Goal: Use online tool/utility: Utilize a website feature to perform a specific function

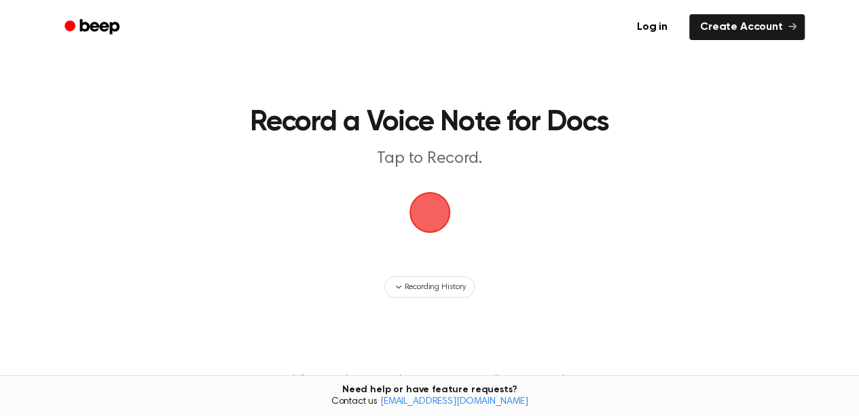
click at [442, 216] on span "button" at bounding box center [429, 212] width 41 height 41
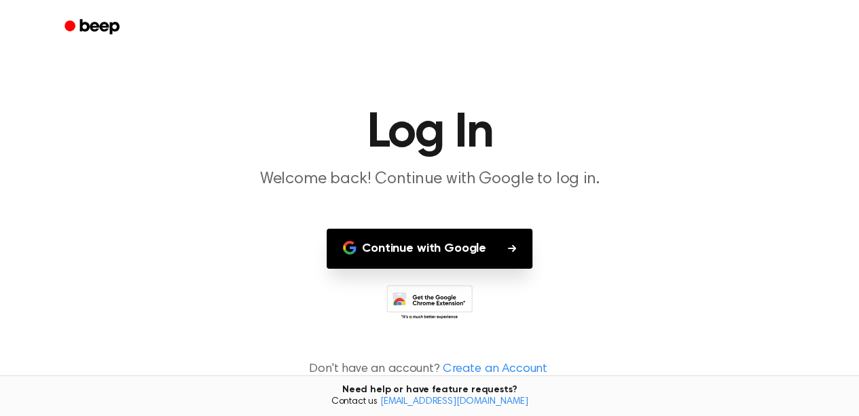
click at [434, 241] on button "Continue with Google" at bounding box center [430, 249] width 206 height 40
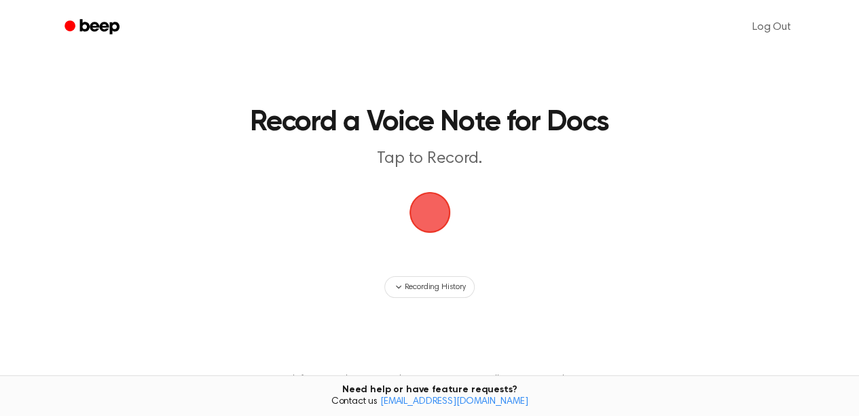
click at [433, 209] on span "button" at bounding box center [430, 212] width 49 height 49
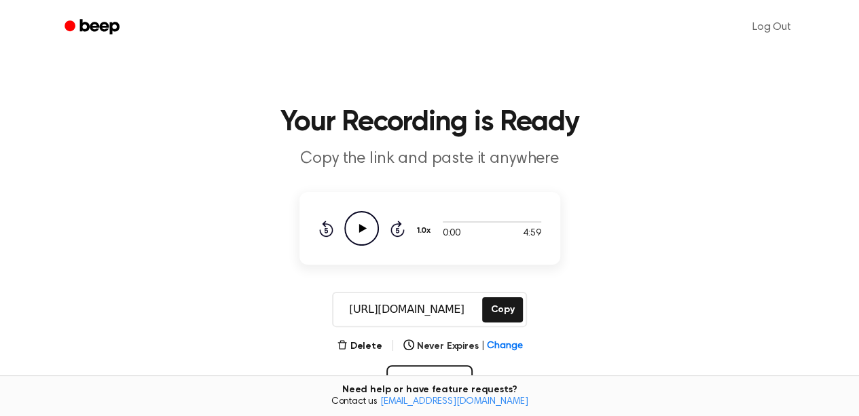
click at [374, 234] on icon "Play Audio" at bounding box center [361, 228] width 35 height 35
drag, startPoint x: 439, startPoint y: 221, endPoint x: 527, endPoint y: 222, distance: 88.3
click at [527, 222] on div at bounding box center [492, 221] width 99 height 11
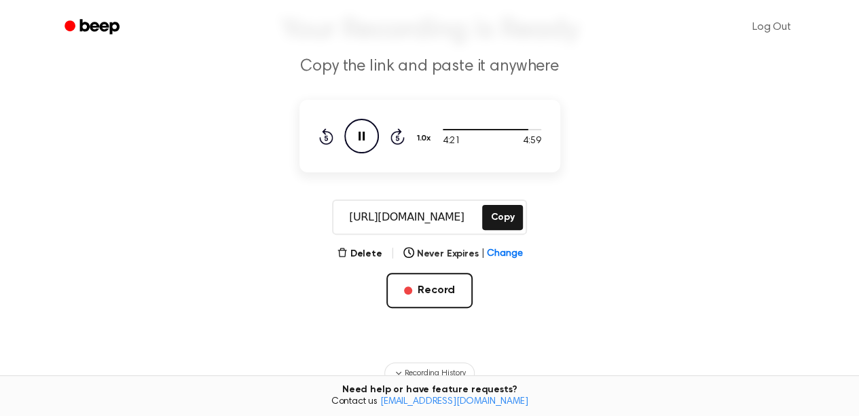
scroll to position [72, 0]
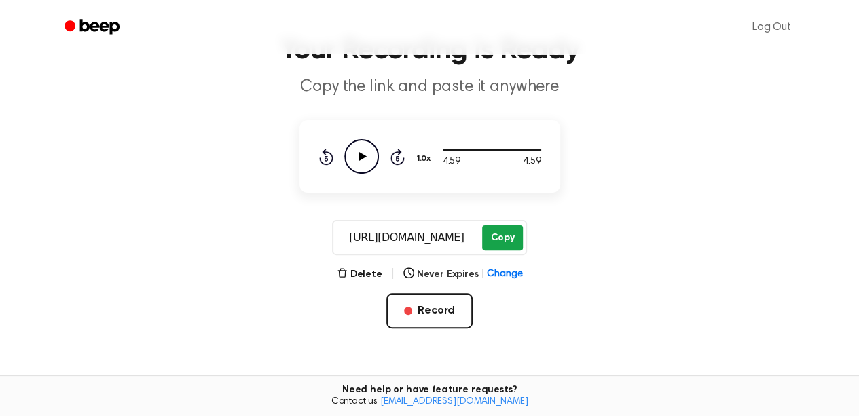
click at [507, 230] on button "Copy" at bounding box center [502, 238] width 40 height 25
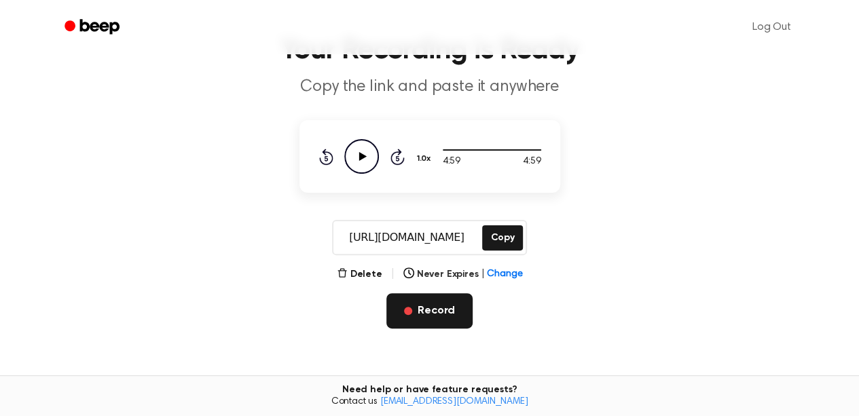
click at [446, 312] on button "Record" at bounding box center [430, 310] width 86 height 35
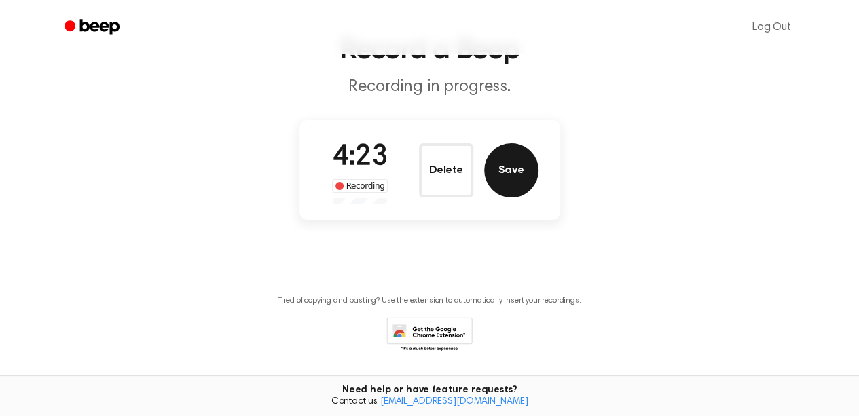
click at [517, 173] on button "Save" at bounding box center [511, 170] width 54 height 54
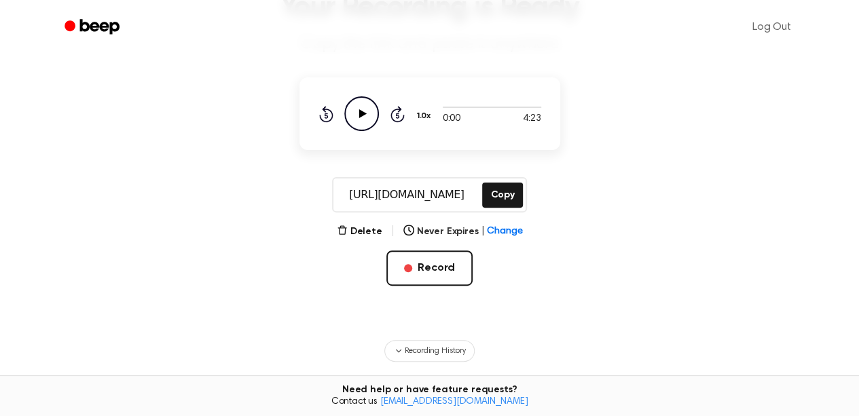
scroll to position [109, 0]
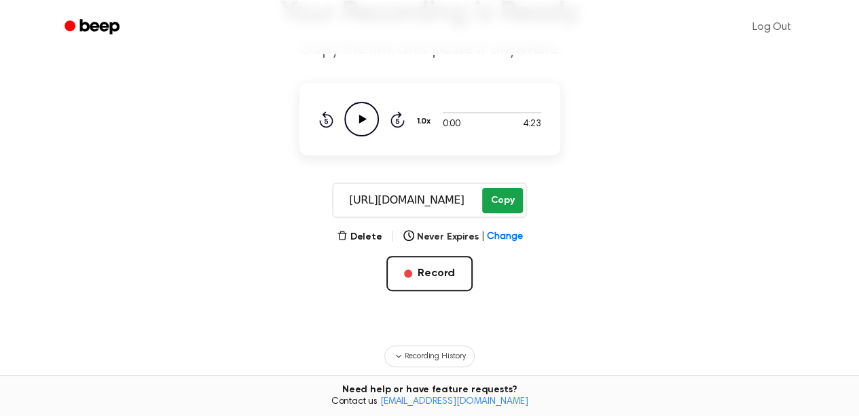
click at [512, 202] on button "Copy" at bounding box center [502, 200] width 40 height 25
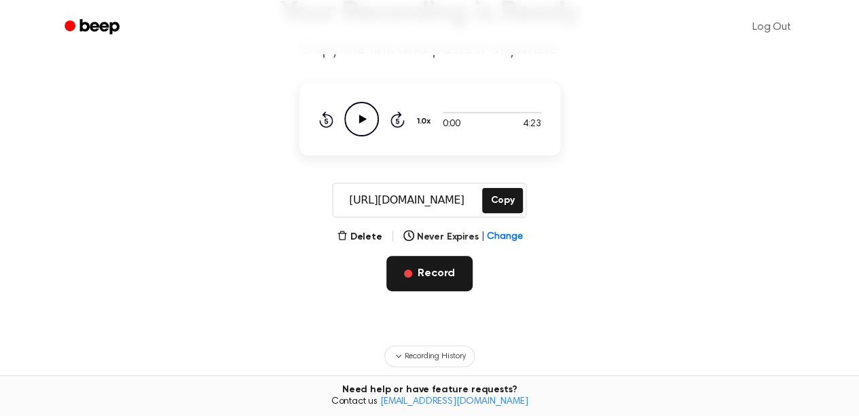
click at [440, 281] on button "Record" at bounding box center [430, 273] width 86 height 35
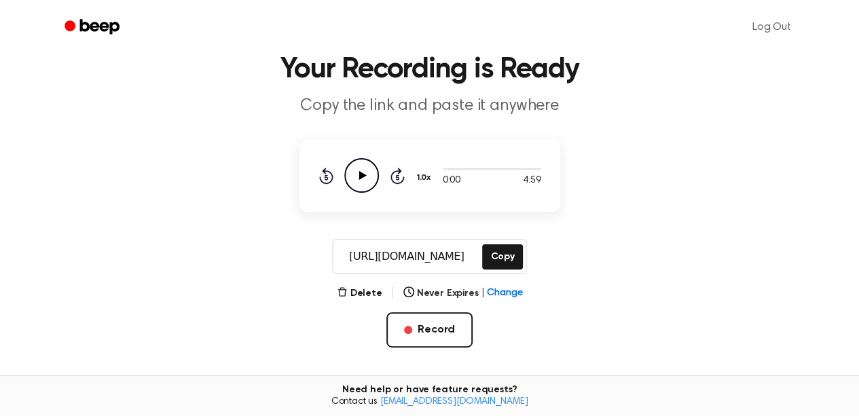
scroll to position [54, 0]
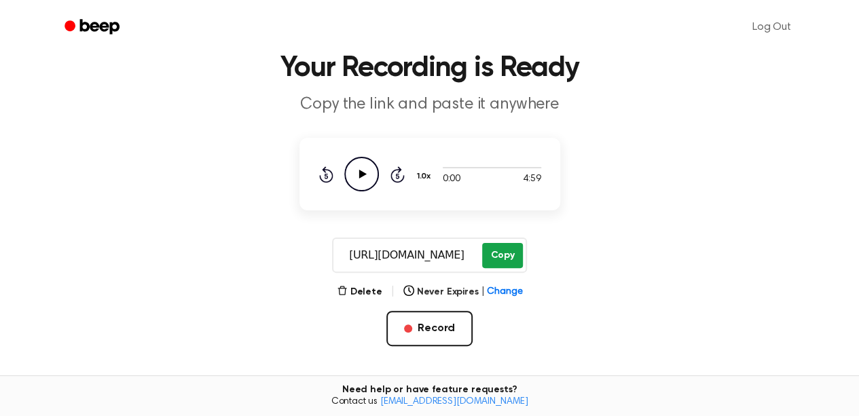
click at [509, 245] on button "Copy" at bounding box center [502, 255] width 40 height 25
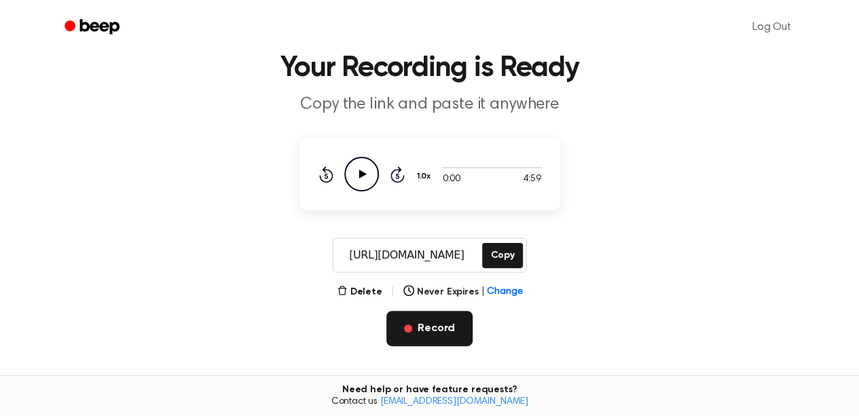
click at [444, 329] on button "Record" at bounding box center [430, 328] width 86 height 35
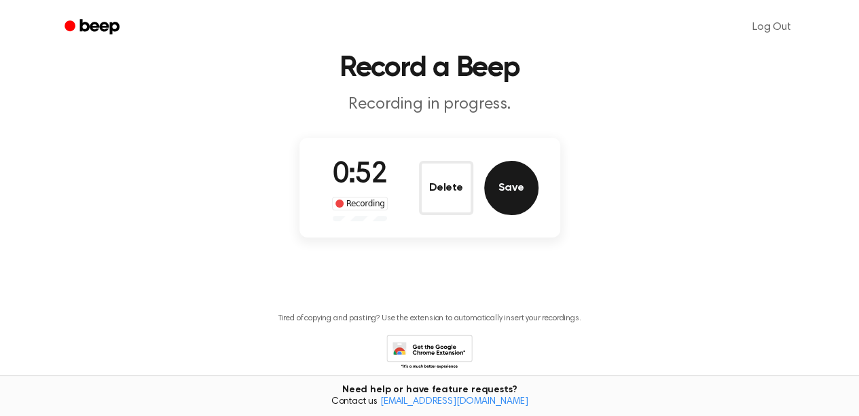
click at [509, 199] on button "Save" at bounding box center [511, 188] width 54 height 54
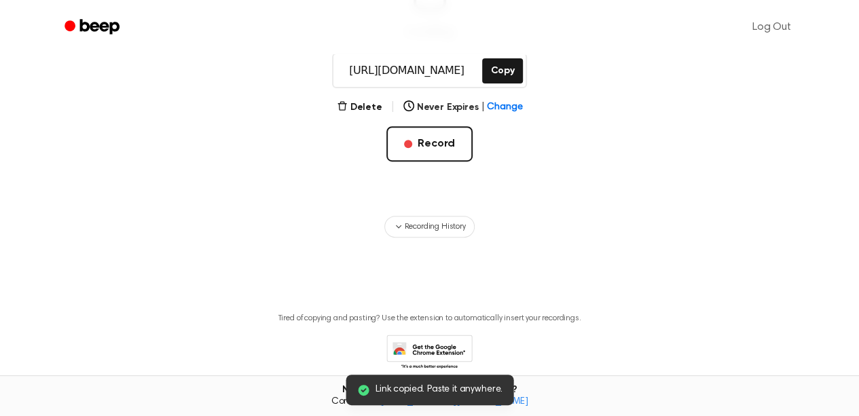
scroll to position [239, 0]
click at [485, 69] on button "Copy" at bounding box center [502, 70] width 40 height 25
drag, startPoint x: 485, startPoint y: 69, endPoint x: 629, endPoint y: -77, distance: 204.6
click at [629, 0] on html "Log Out Link copied. Paste it anywhere. Your Recording is Ready Copy the link a…" at bounding box center [429, 118] width 859 height 715
click at [503, 70] on button "Copy" at bounding box center [502, 70] width 40 height 25
